Goal: Task Accomplishment & Management: Complete application form

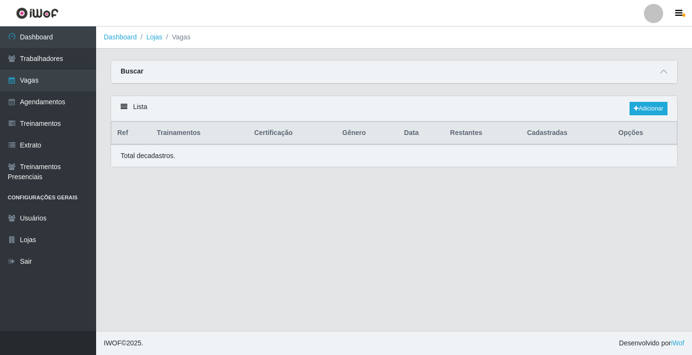
click at [75, 84] on link "Vagas" at bounding box center [48, 81] width 96 height 22
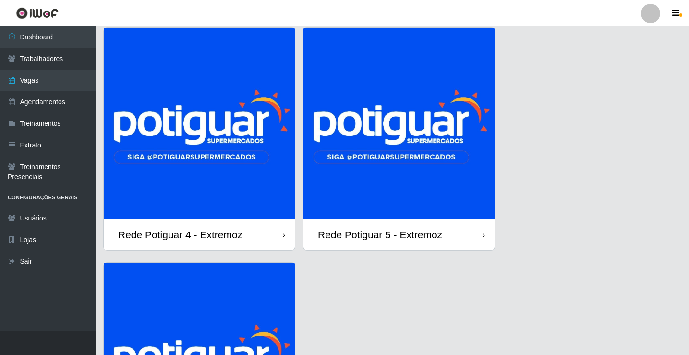
scroll to position [48, 0]
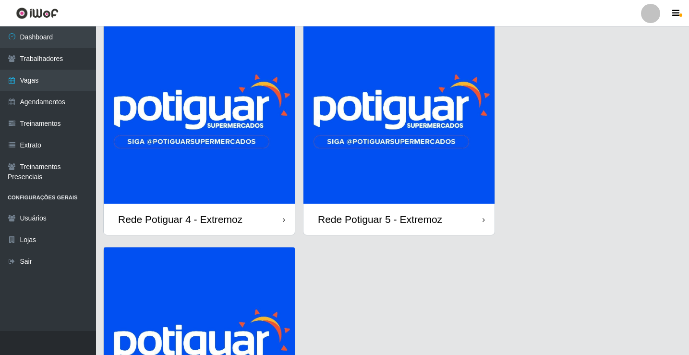
click at [377, 162] on img at bounding box center [399, 107] width 191 height 191
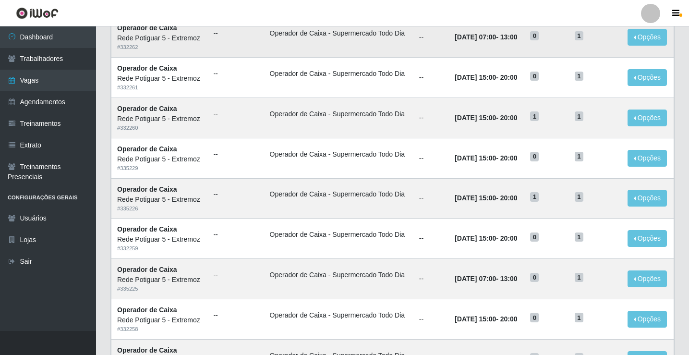
scroll to position [144, 0]
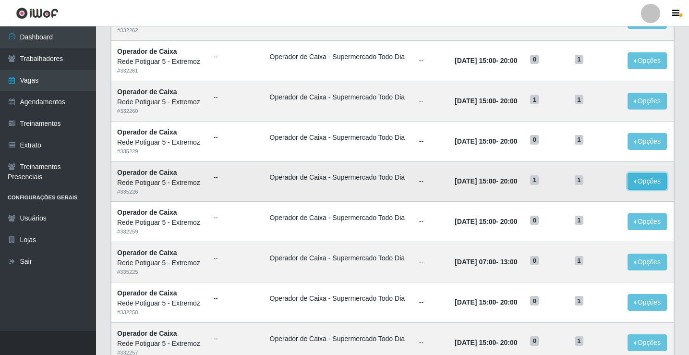
click at [638, 180] on button "Opções" at bounding box center [647, 181] width 39 height 17
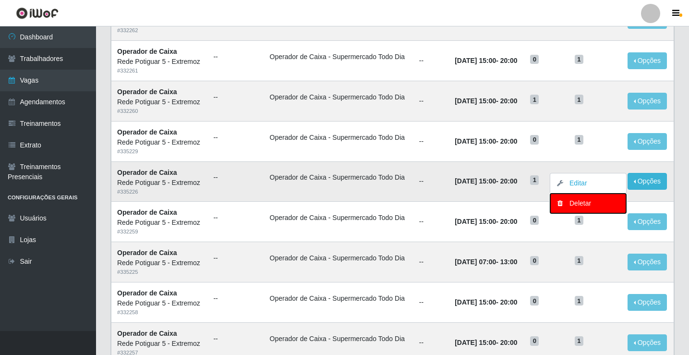
click at [587, 203] on div "Deletar" at bounding box center [588, 203] width 57 height 10
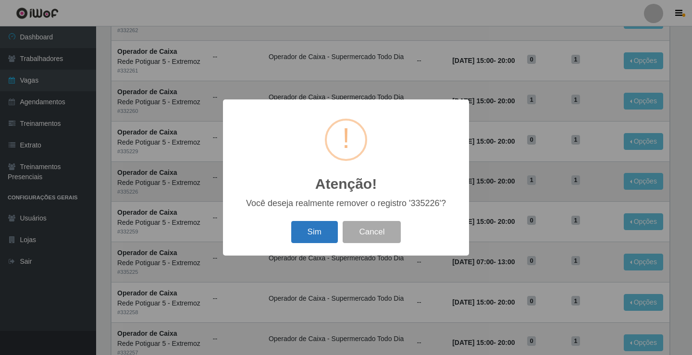
click at [322, 230] on button "Sim" at bounding box center [314, 232] width 47 height 23
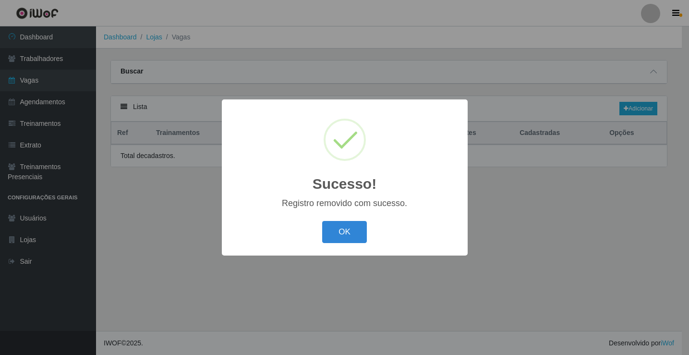
scroll to position [0, 0]
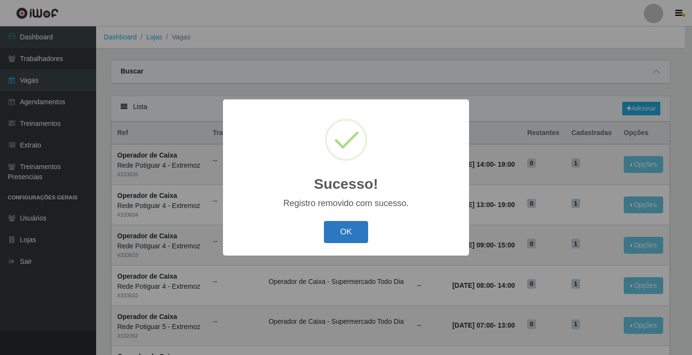
click at [349, 235] on button "OK" at bounding box center [346, 232] width 45 height 23
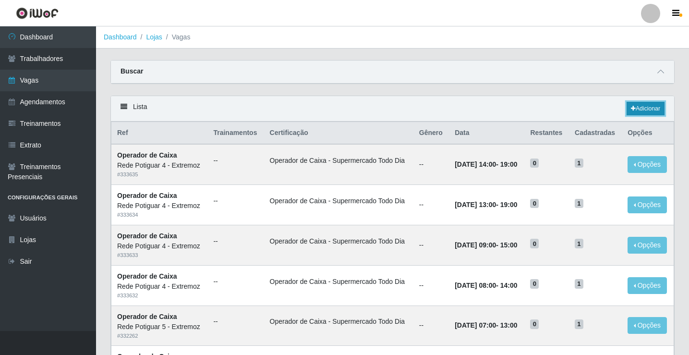
click at [642, 107] on link "Adicionar" at bounding box center [646, 108] width 38 height 13
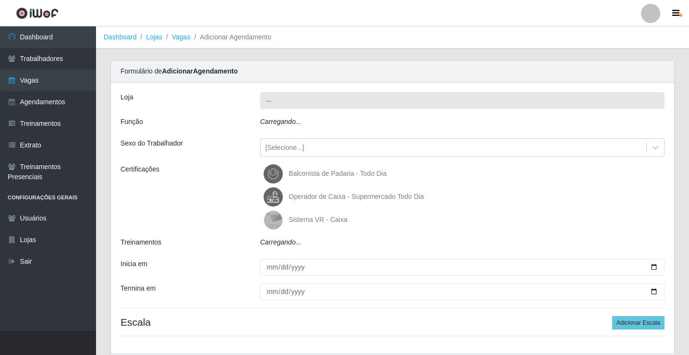
type input "Rede Potiguar 5 - Extremoz"
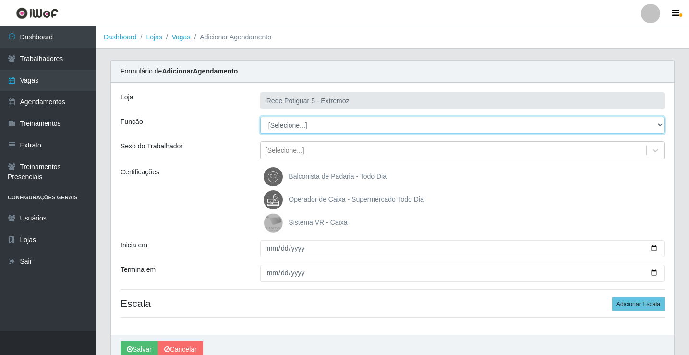
click at [285, 131] on select "[Selecione...] ASG Balconista Embalador Operador de Caixa Operador de Loja Repo…" at bounding box center [462, 125] width 404 height 17
select select "22"
click at [260, 117] on select "[Selecione...] ASG Balconista Embalador Operador de Caixa Operador de Loja Repo…" at bounding box center [462, 125] width 404 height 17
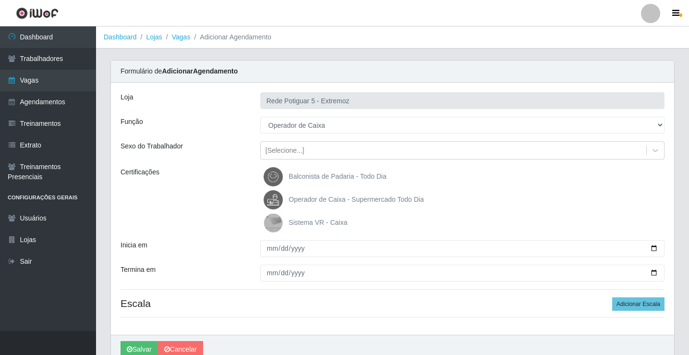
click at [314, 200] on span "Operador de Caixa - Supermercado Todo Dia" at bounding box center [356, 199] width 135 height 8
click at [0, 0] on input "Operador de Caixa - Supermercado Todo Dia" at bounding box center [0, 0] width 0 height 0
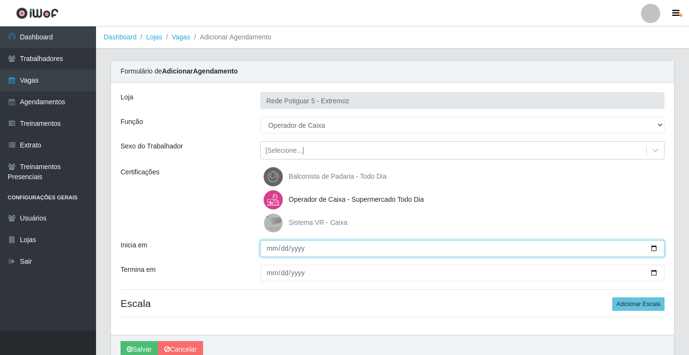
click at [272, 247] on input "Inicia em" at bounding box center [462, 248] width 404 height 17
type input "[DATE]"
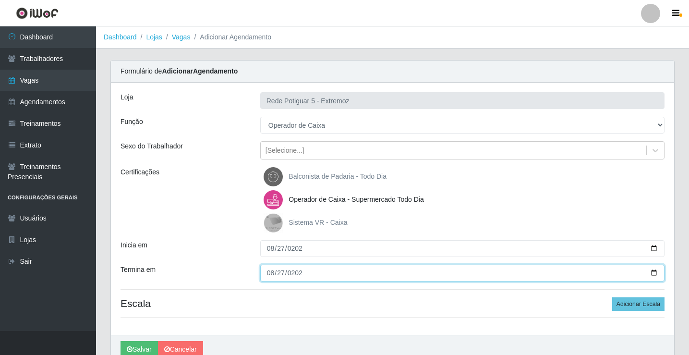
type input "[DATE]"
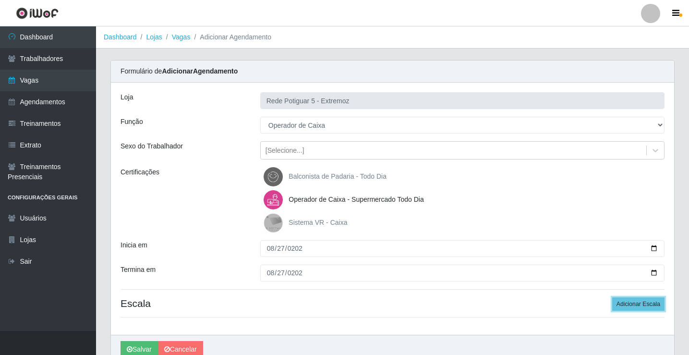
click at [612, 297] on button "Adicionar Escala" at bounding box center [638, 303] width 52 height 13
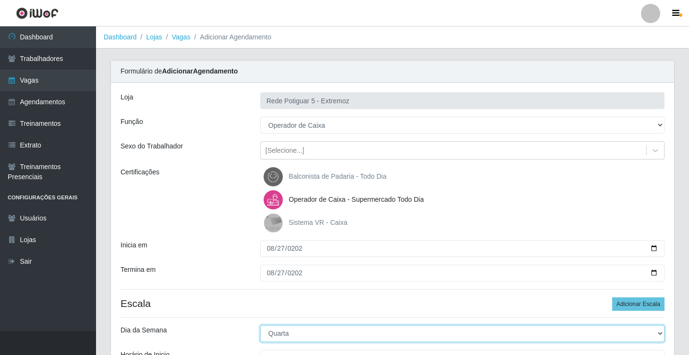
select select "4"
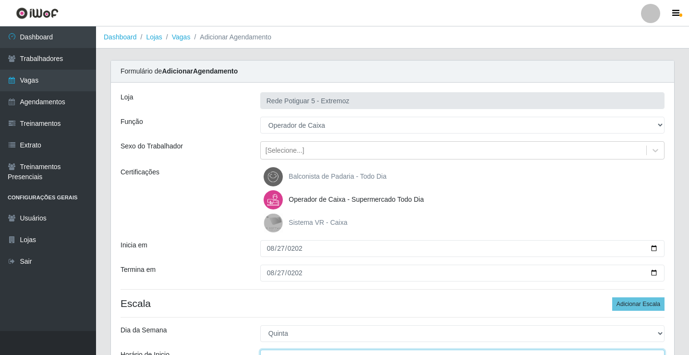
scroll to position [12, 0]
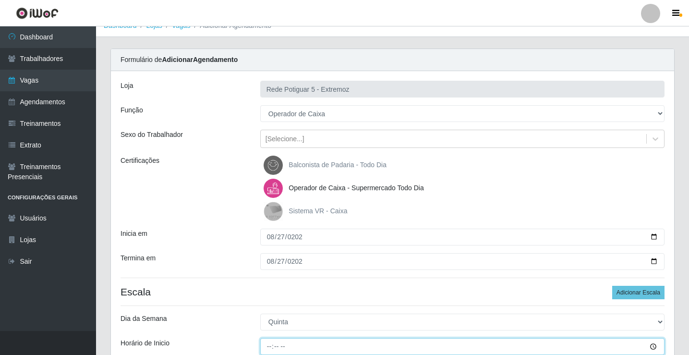
type input "15:00"
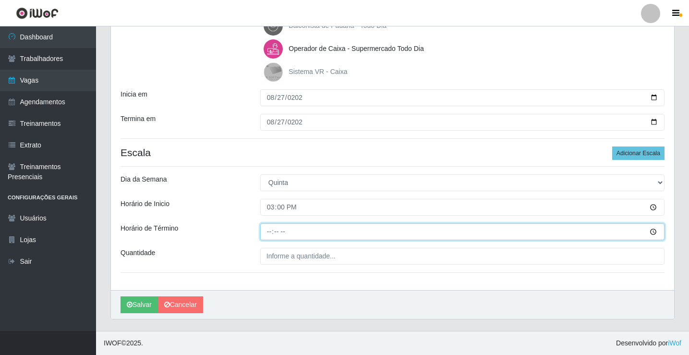
type input "20:00"
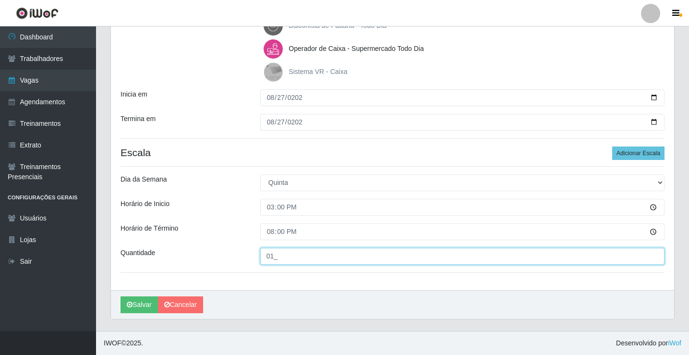
type input "01_"
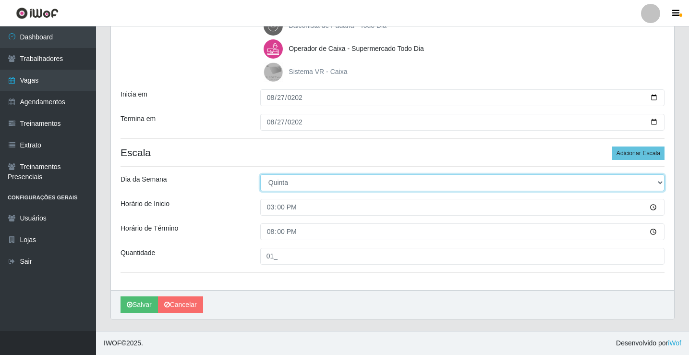
click at [280, 190] on select "[Selecione...] Segunda Terça Quarta Quinta Sexta Sábado Domingo" at bounding box center [462, 182] width 404 height 17
select select "3"
click at [260, 174] on select "[Selecione...] Segunda Terça Quarta Quinta Sexta Sábado Domingo" at bounding box center [462, 182] width 404 height 17
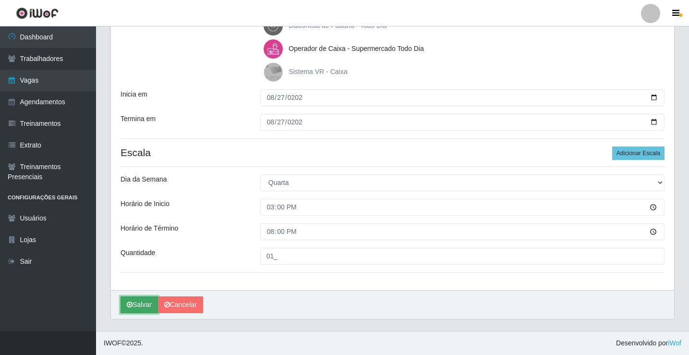
click at [137, 300] on button "Salvar" at bounding box center [139, 304] width 37 height 17
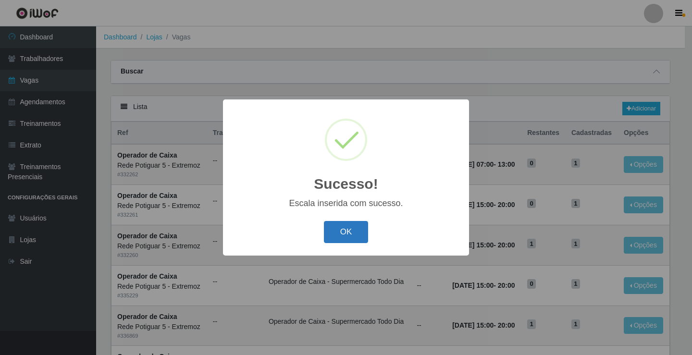
click at [348, 233] on button "OK" at bounding box center [346, 232] width 45 height 23
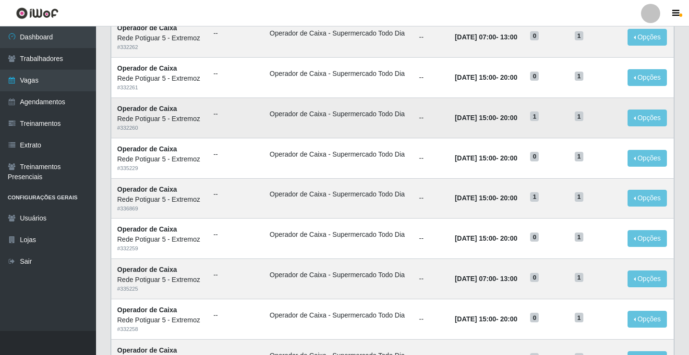
scroll to position [144, 0]
